Goal: Task Accomplishment & Management: Use online tool/utility

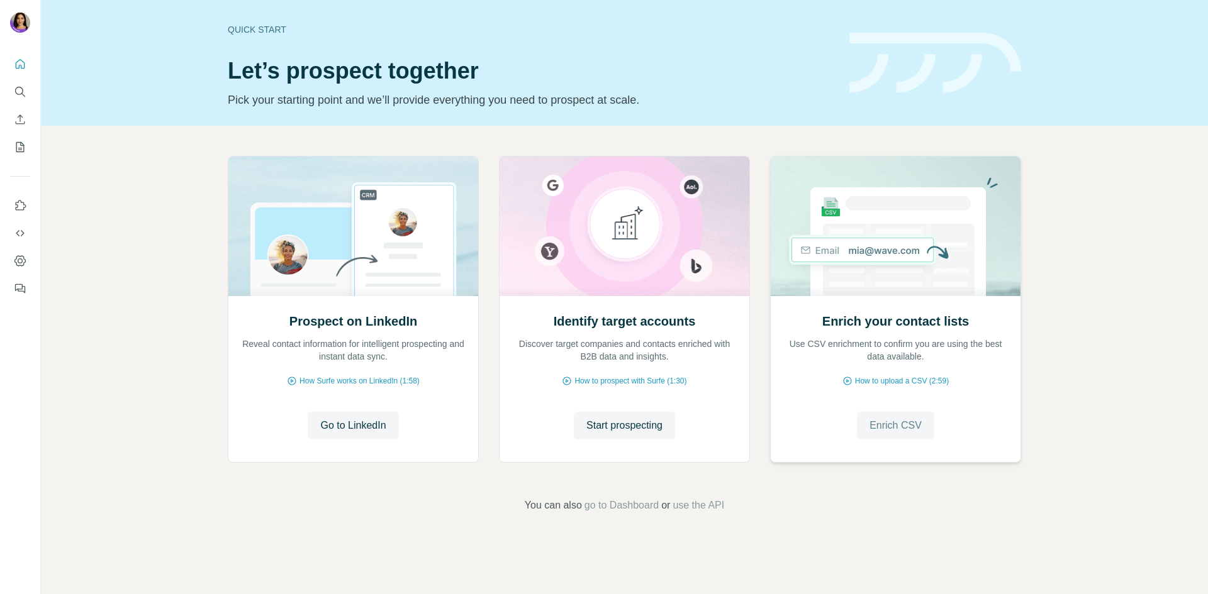
click at [913, 425] on span "Enrich CSV" at bounding box center [895, 425] width 52 height 15
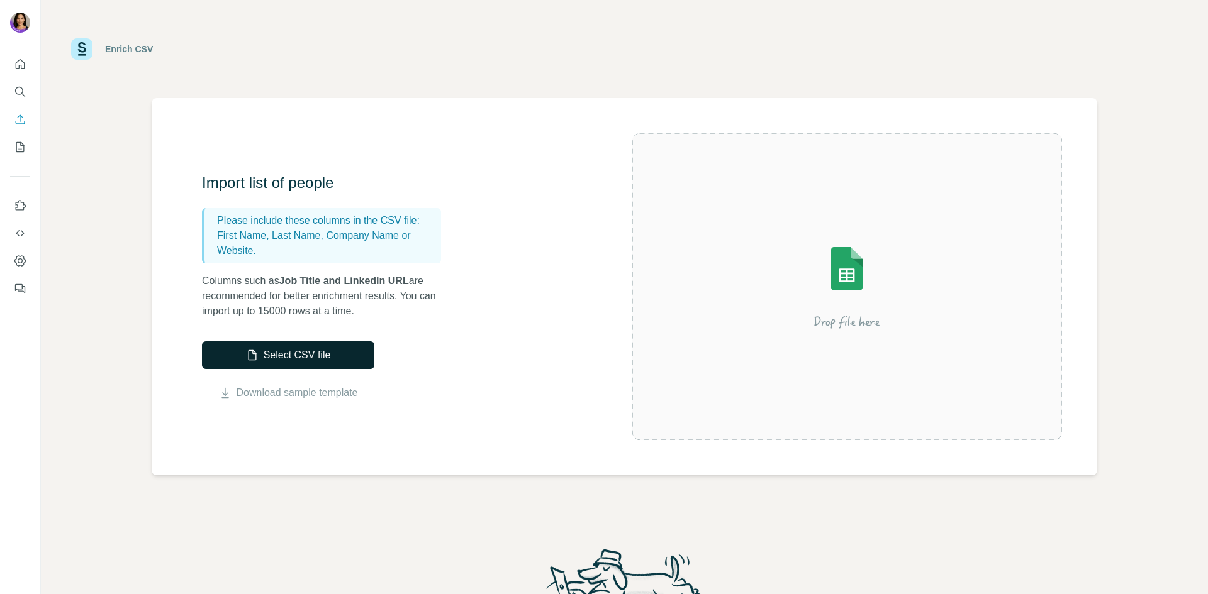
click at [321, 357] on button "Select CSV file" at bounding box center [288, 356] width 172 height 28
click at [337, 346] on button "Select CSV file" at bounding box center [288, 356] width 172 height 28
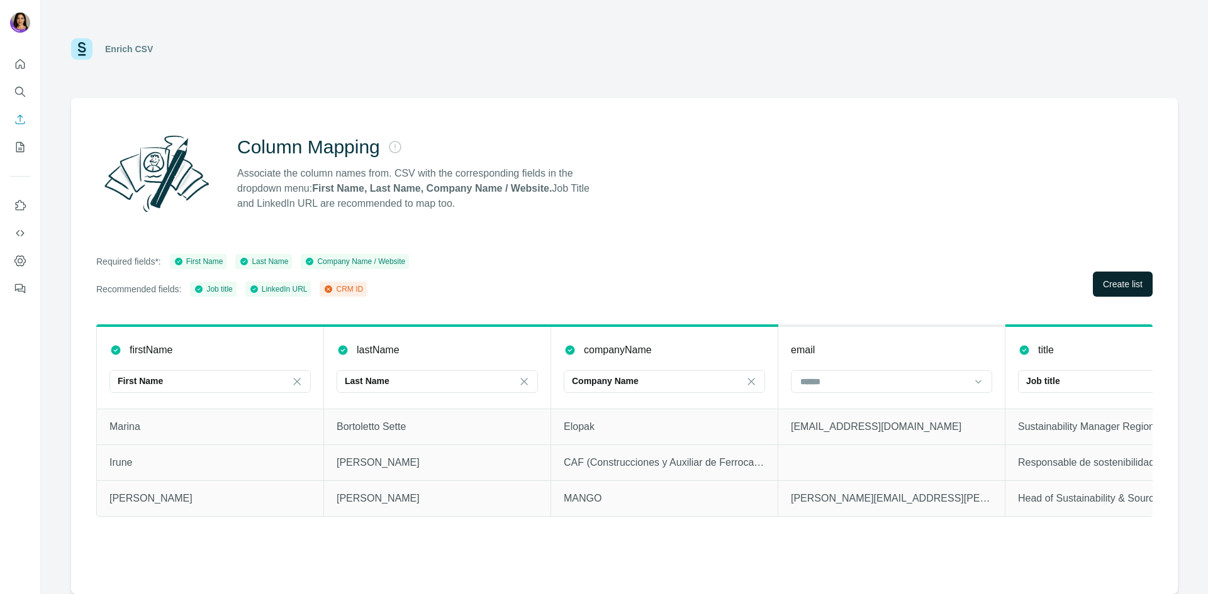
click at [1139, 290] on span "Create list" at bounding box center [1123, 284] width 40 height 13
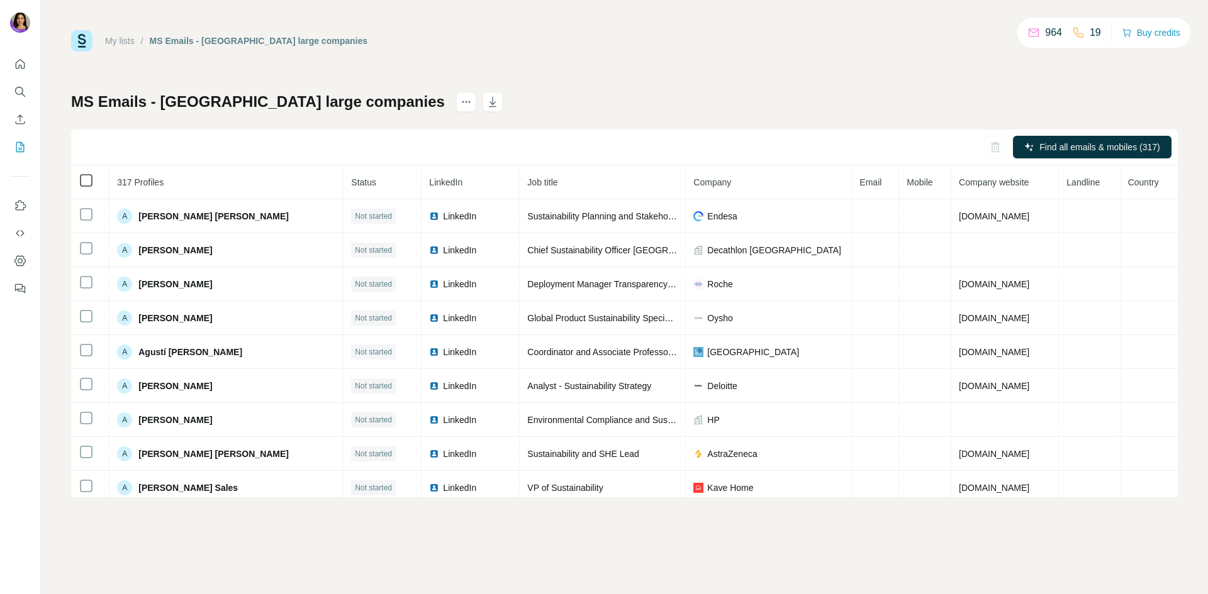
click at [86, 187] on icon at bounding box center [86, 180] width 15 height 15
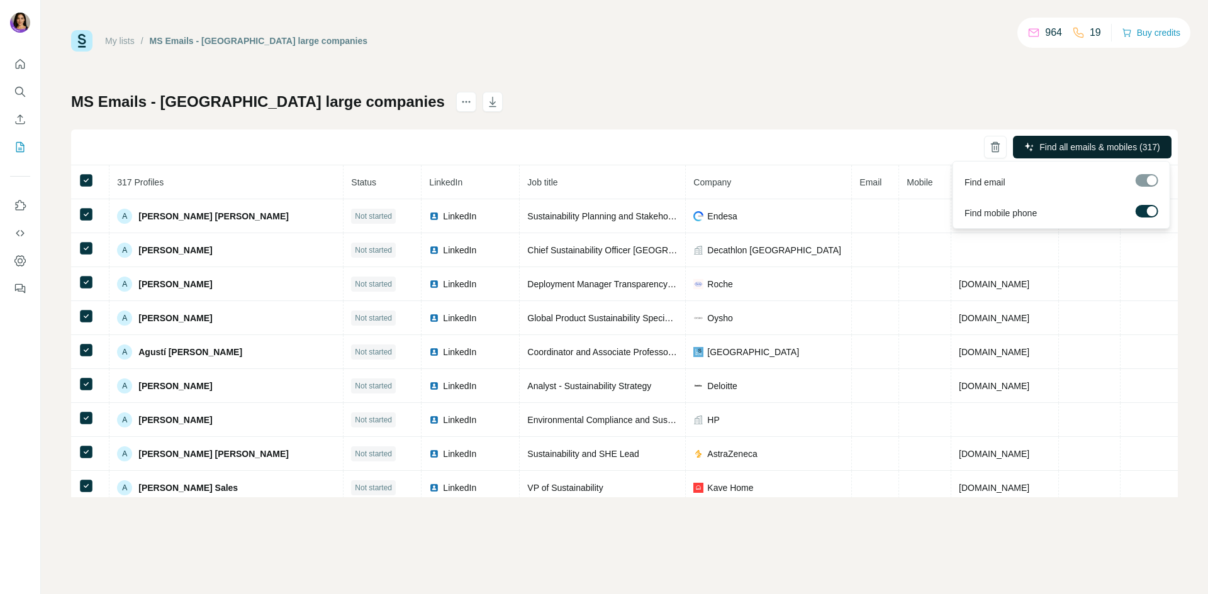
click at [1141, 140] on button "Find all emails & mobiles (317)" at bounding box center [1092, 147] width 159 height 23
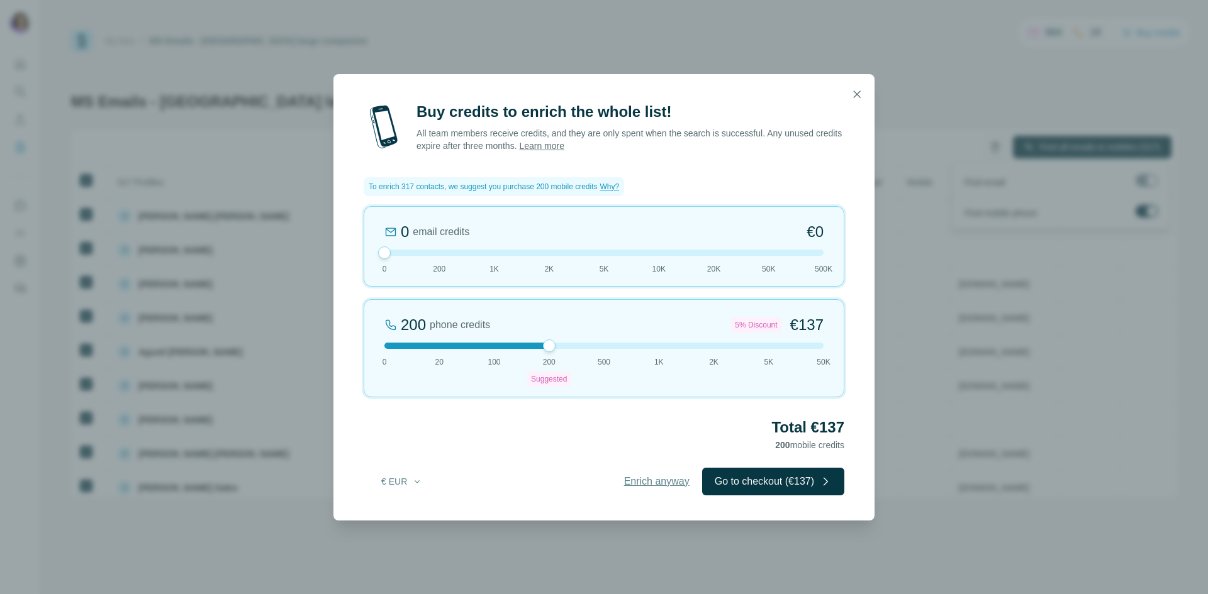
click at [645, 484] on span "Enrich anyway" at bounding box center [656, 481] width 65 height 15
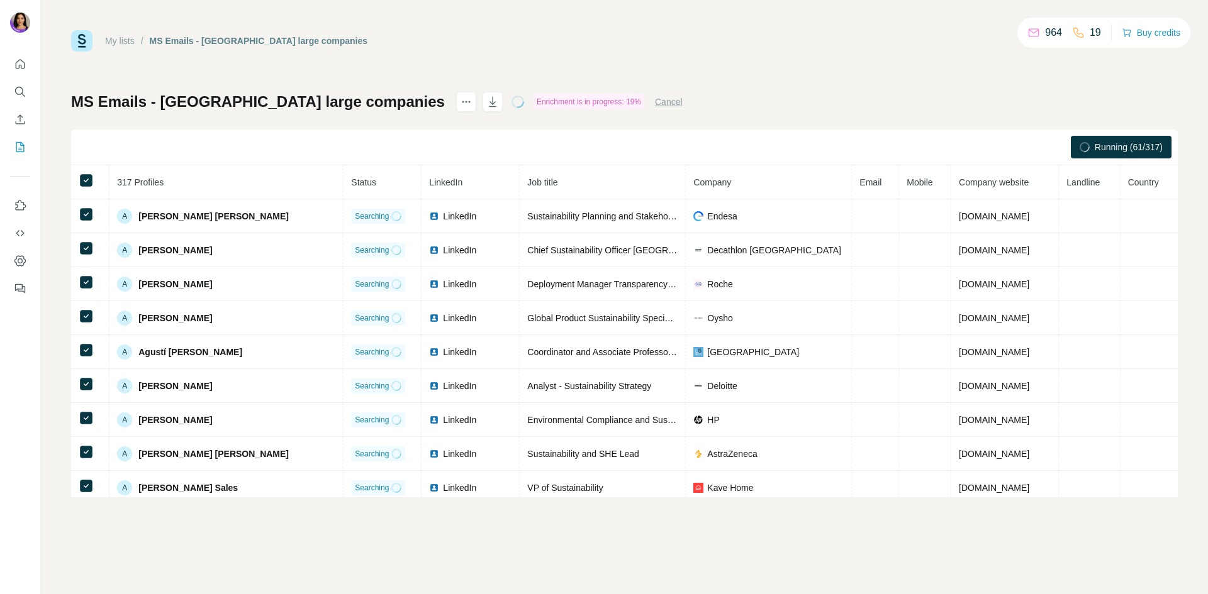
click at [702, 57] on div "My lists / MS Emails - [GEOGRAPHIC_DATA] large companies 964 19 Buy credits MS …" at bounding box center [624, 263] width 1106 height 467
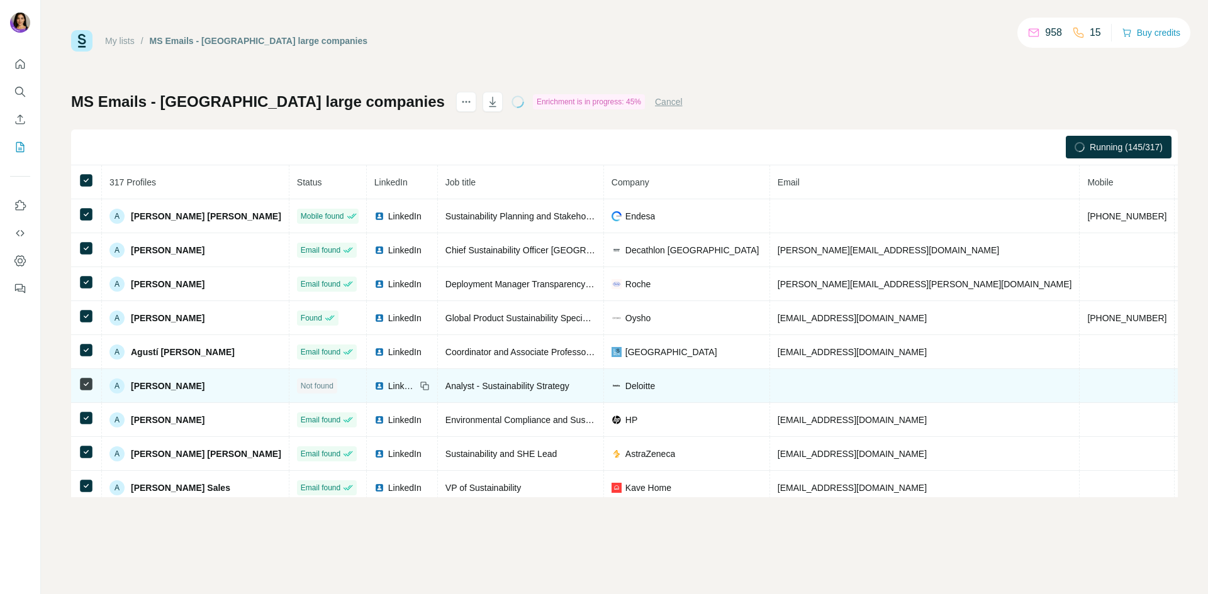
drag, startPoint x: 130, startPoint y: 386, endPoint x: 228, endPoint y: 403, distance: 99.0
click at [228, 403] on td "A [PERSON_NAME]" at bounding box center [195, 386] width 187 height 34
copy span "[PERSON_NAME]"
drag, startPoint x: 654, startPoint y: 393, endPoint x: 587, endPoint y: 384, distance: 67.9
click at [604, 384] on td "Deloitte" at bounding box center [687, 386] width 166 height 34
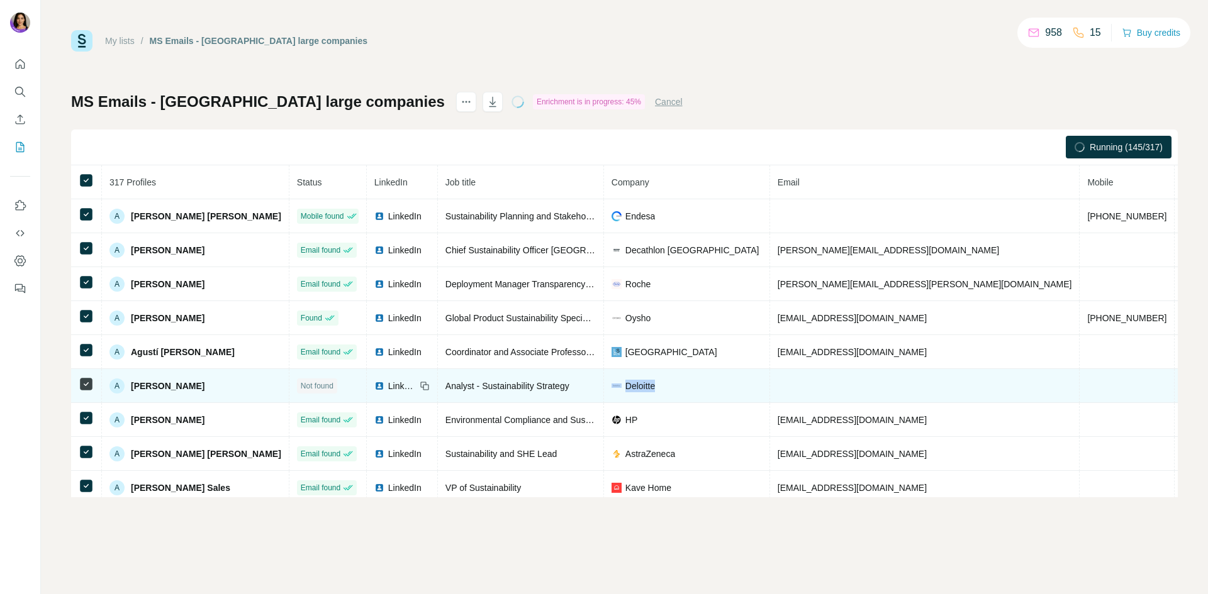
copy div "Deloitte"
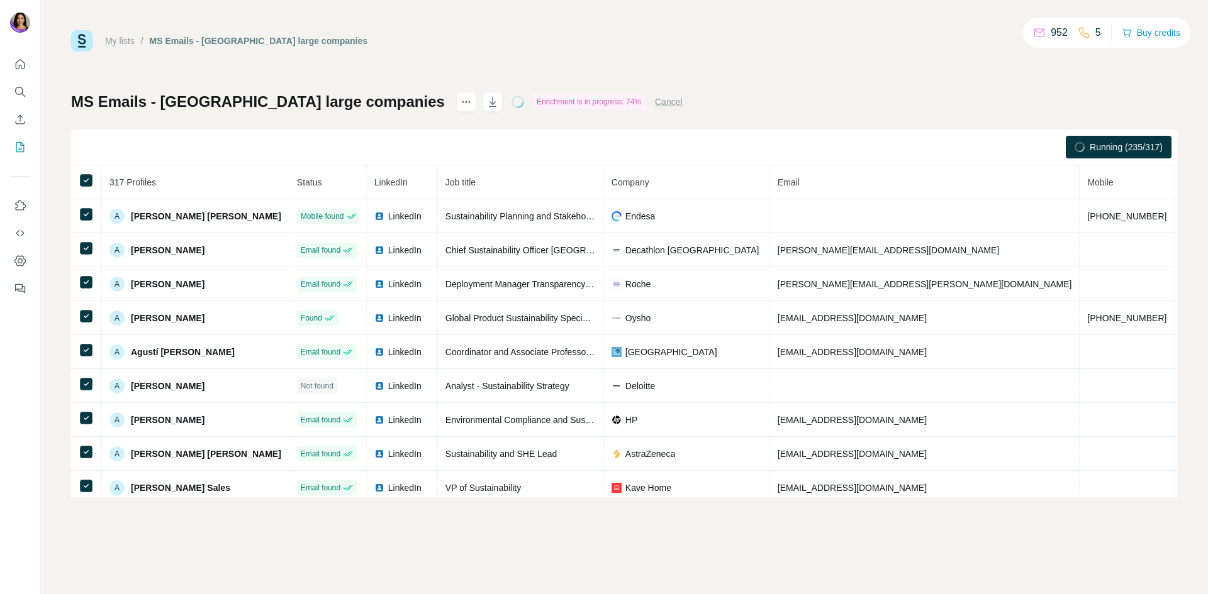
click at [715, 52] on div "My lists / MS Emails - [GEOGRAPHIC_DATA] large companies 952 5 Buy credits MS E…" at bounding box center [624, 263] width 1106 height 467
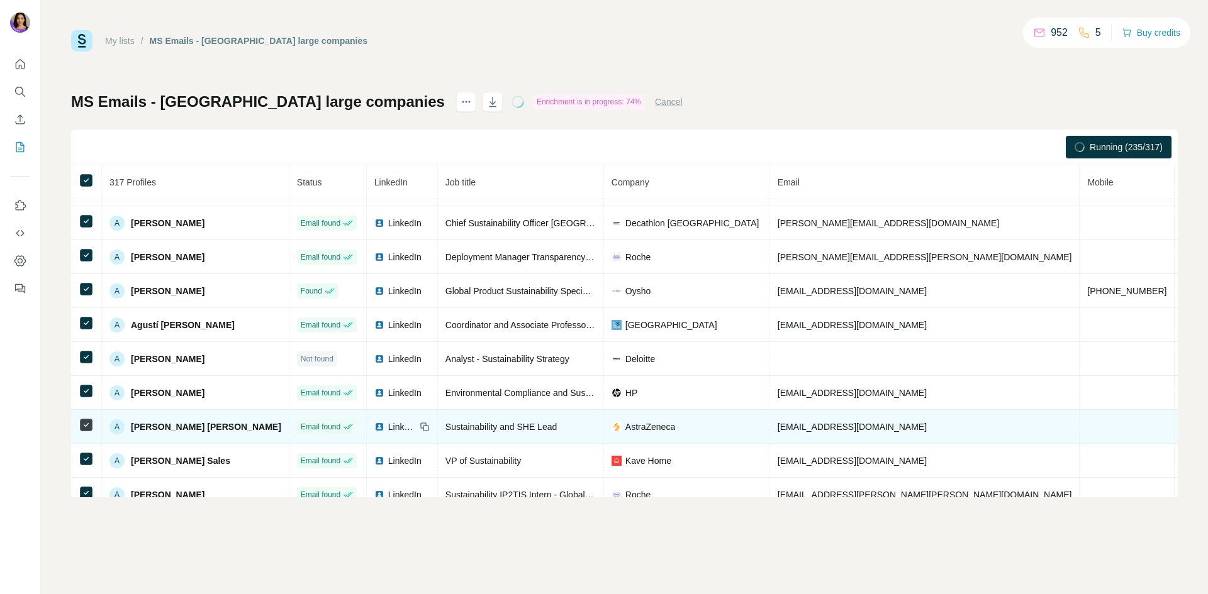
scroll to position [42, 0]
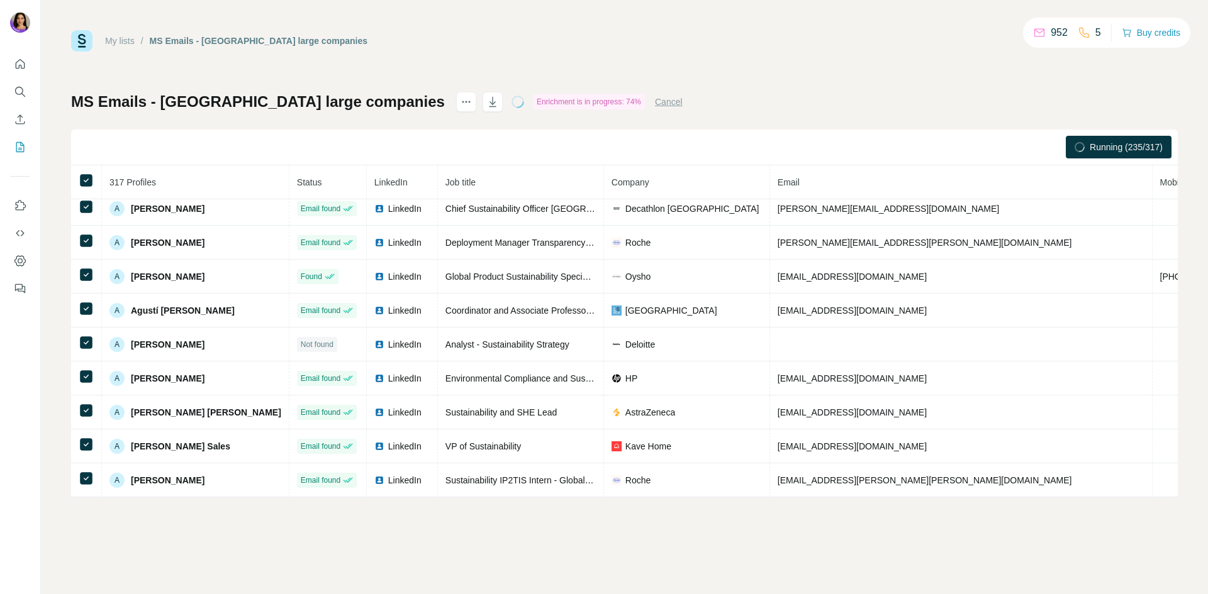
click at [270, 537] on div "My lists / MS Emails - [GEOGRAPHIC_DATA] large companies 952 5 Buy credits MS E…" at bounding box center [624, 297] width 1167 height 594
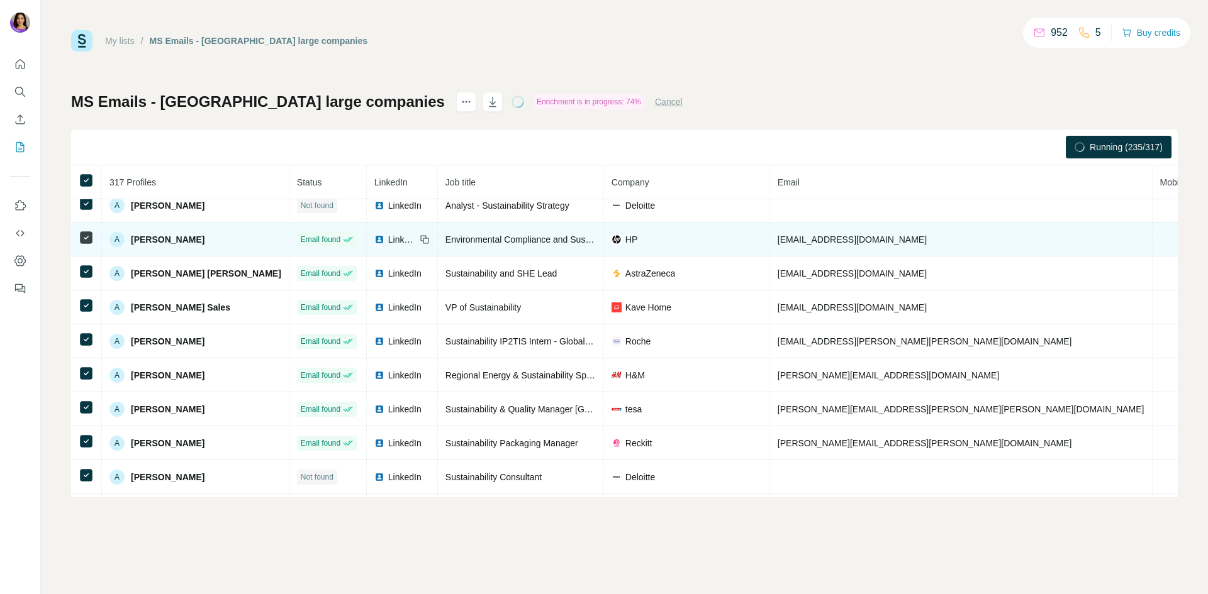
scroll to position [136, 0]
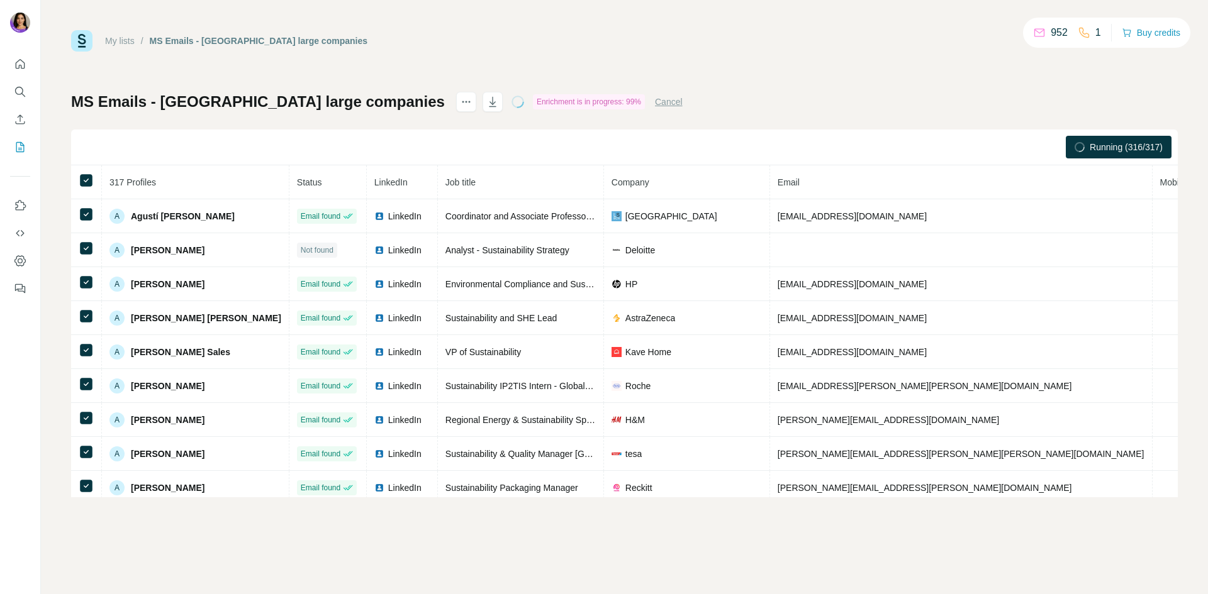
click at [791, 69] on div "My lists / MS Emails - [GEOGRAPHIC_DATA] large companies 952 1 Buy credits MS E…" at bounding box center [624, 263] width 1106 height 467
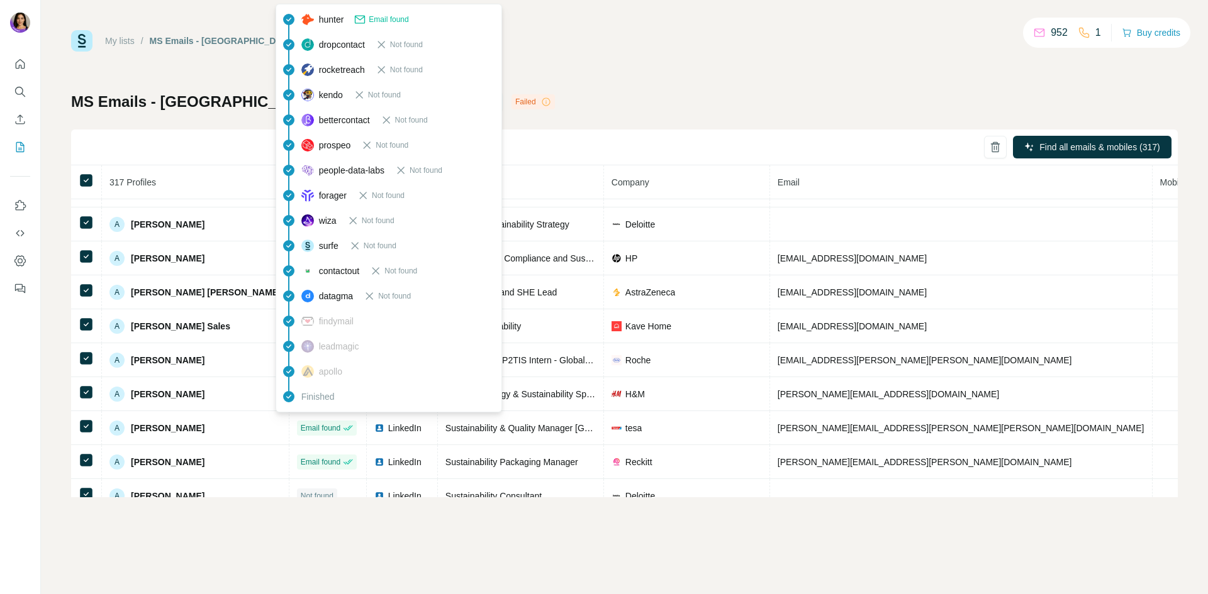
scroll to position [252, 0]
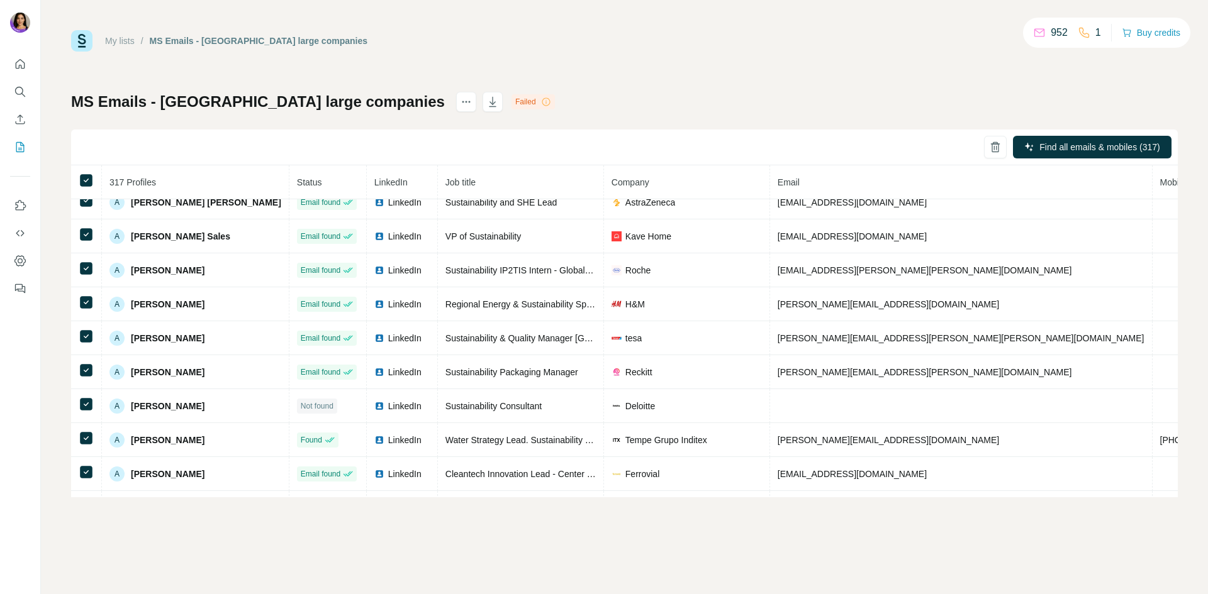
click at [339, 518] on div "My lists / MS Emails - [GEOGRAPHIC_DATA] large companies 952 1 Buy credits MS E…" at bounding box center [624, 297] width 1167 height 594
click at [486, 103] on icon "button" at bounding box center [492, 102] width 13 height 13
